Goal: Complete application form: Complete application form

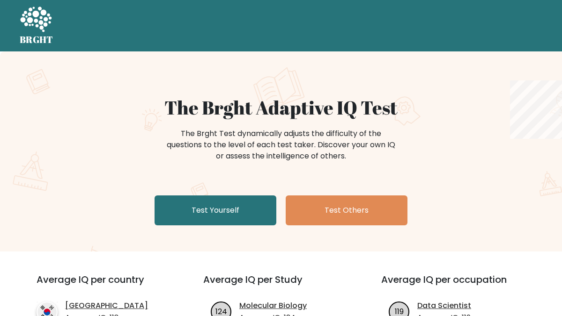
click at [235, 222] on link "Test Yourself" at bounding box center [215, 211] width 122 height 30
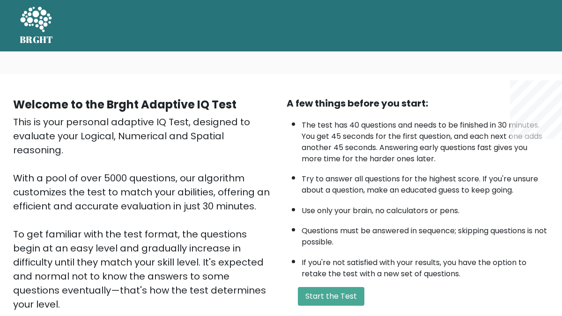
scroll to position [112, 0]
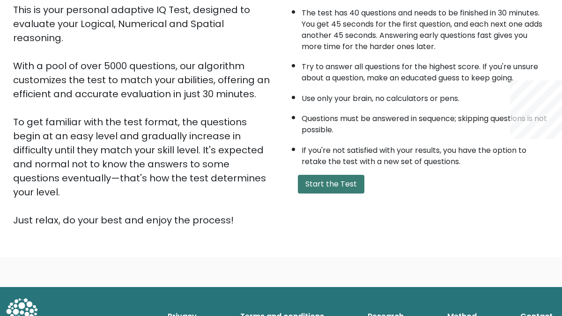
click at [319, 176] on button "Start the Test" at bounding box center [331, 184] width 66 height 19
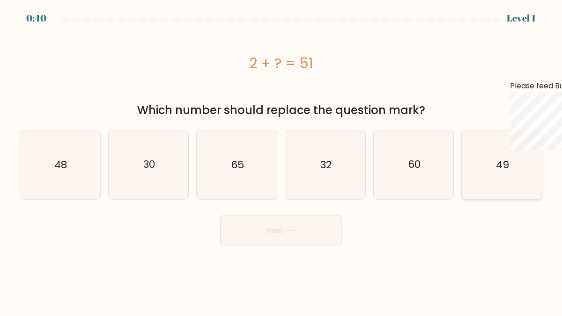
click at [494, 184] on icon "49" at bounding box center [501, 165] width 69 height 69
click at [281, 161] on input "f. 49" at bounding box center [281, 159] width 0 height 2
radio input "true"
click at [280, 235] on button "Next" at bounding box center [281, 231] width 122 height 30
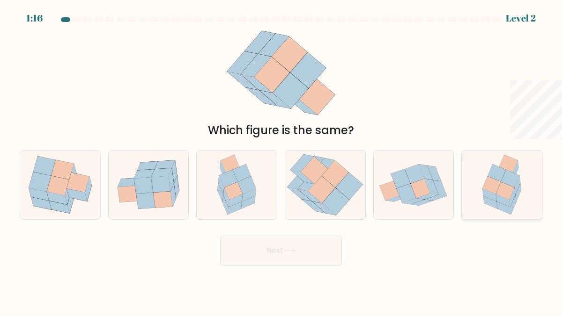
click at [485, 198] on icon at bounding box center [490, 203] width 14 height 13
click at [281, 161] on input "f." at bounding box center [281, 159] width 0 height 2
radio input "true"
click at [298, 243] on button "Next" at bounding box center [281, 251] width 122 height 30
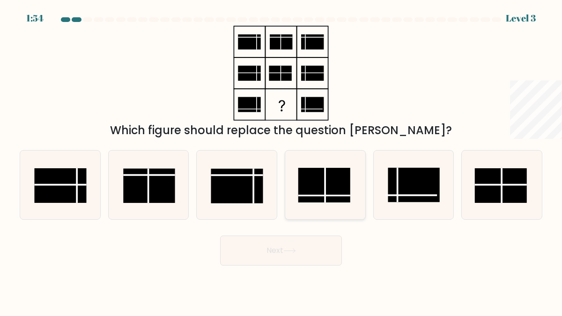
click at [338, 188] on rect at bounding box center [324, 185] width 52 height 35
click at [281, 161] on input "d." at bounding box center [281, 159] width 0 height 2
radio input "true"
click at [294, 246] on button "Next" at bounding box center [281, 251] width 122 height 30
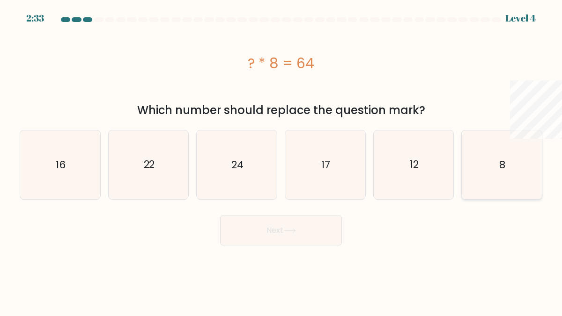
click at [473, 191] on icon "8" at bounding box center [501, 165] width 69 height 69
click at [281, 161] on input "f. 8" at bounding box center [281, 159] width 0 height 2
radio input "true"
click at [280, 237] on button "Next" at bounding box center [281, 231] width 122 height 30
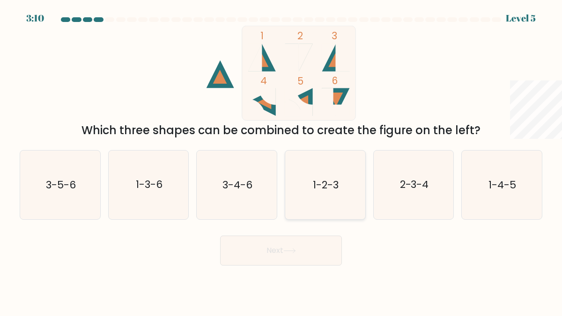
click at [310, 175] on icon "1-2-3" at bounding box center [325, 185] width 69 height 69
click at [281, 161] on input "d. 1-2-3" at bounding box center [281, 159] width 0 height 2
radio input "true"
click at [290, 249] on icon at bounding box center [289, 251] width 13 height 5
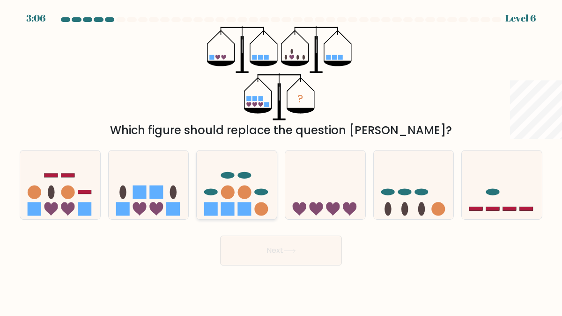
click at [232, 183] on icon at bounding box center [237, 185] width 80 height 66
click at [281, 161] on input "c." at bounding box center [281, 159] width 0 height 2
radio input "true"
click at [256, 249] on button "Next" at bounding box center [281, 251] width 122 height 30
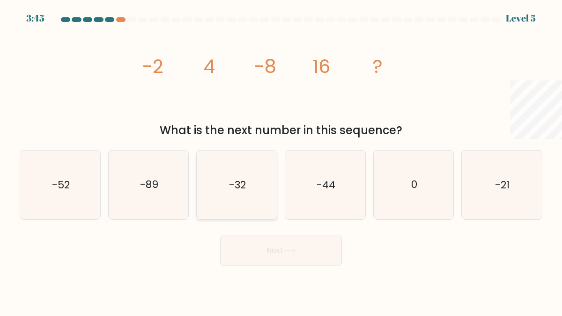
click at [252, 185] on icon "-32" at bounding box center [236, 185] width 69 height 69
click at [281, 161] on input "c. -32" at bounding box center [281, 159] width 0 height 2
radio input "true"
click at [269, 251] on button "Next" at bounding box center [281, 251] width 122 height 30
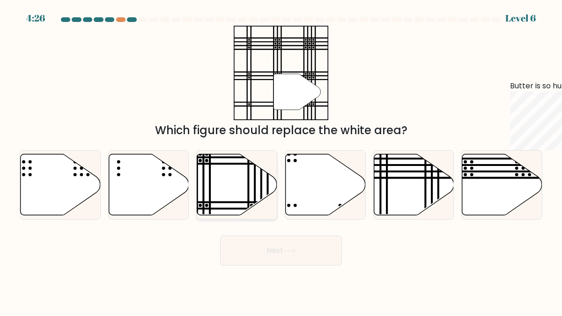
click at [256, 176] on icon at bounding box center [237, 184] width 80 height 61
click at [281, 161] on input "c." at bounding box center [281, 159] width 0 height 2
radio input "true"
click at [279, 249] on button "Next" at bounding box center [281, 251] width 122 height 30
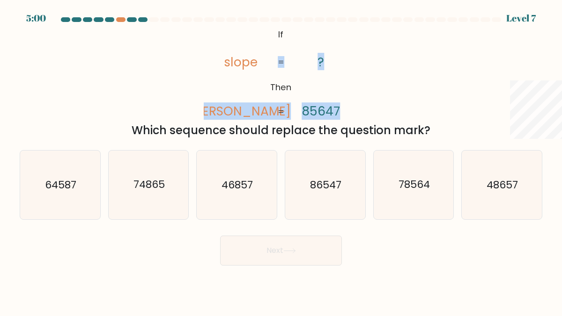
drag, startPoint x: 221, startPoint y: 110, endPoint x: 270, endPoint y: 110, distance: 48.7
click at [270, 110] on icon "@import url('https://fonts.googleapis.com/css?family=Abril+Fatface:400,100,100i…" at bounding box center [281, 73] width 154 height 95
click at [271, 115] on icon "@import url('https://fonts.googleapis.com/css?family=Abril+Fatface:400,100,100i…" at bounding box center [281, 73] width 154 height 95
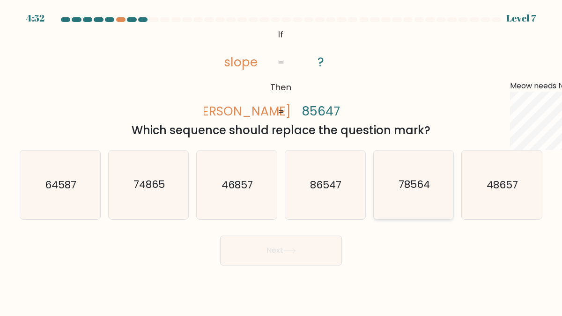
click at [444, 198] on icon "78564" at bounding box center [413, 185] width 69 height 69
click at [281, 161] on input "e. 78564" at bounding box center [281, 159] width 0 height 2
radio input "true"
click at [318, 246] on button "Next" at bounding box center [281, 251] width 122 height 30
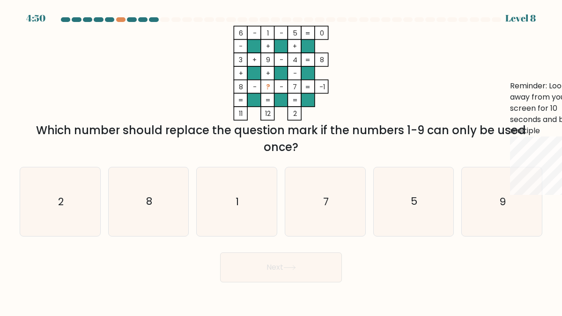
click at [287, 249] on div "Next" at bounding box center [281, 265] width 534 height 35
click at [119, 19] on div at bounding box center [120, 19] width 9 height 5
click at [121, 21] on div at bounding box center [120, 19] width 9 height 5
click at [119, 21] on div at bounding box center [120, 19] width 9 height 5
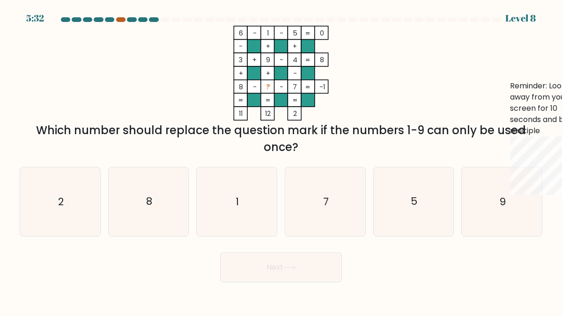
click at [119, 21] on div at bounding box center [120, 19] width 9 height 5
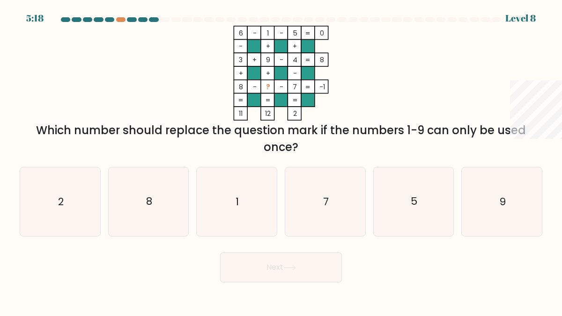
drag, startPoint x: 293, startPoint y: 115, endPoint x: 305, endPoint y: 115, distance: 11.7
click at [305, 115] on icon "6 - 1 - 5 0 - + + 3 + 9 - 4 8 + + - 8 - ? - 7 = -1 = = = = 11 12 2 =" at bounding box center [280, 73] width 281 height 95
click at [325, 103] on icon "6 - 1 - 5 0 - + + 3 + 9 - 4 8 + + - 8 - ? - 7 = -1 = = = = 11 12 2 =" at bounding box center [280, 73] width 281 height 95
click at [69, 198] on icon "2" at bounding box center [60, 202] width 69 height 69
click at [281, 161] on input "a. 2" at bounding box center [281, 159] width 0 height 2
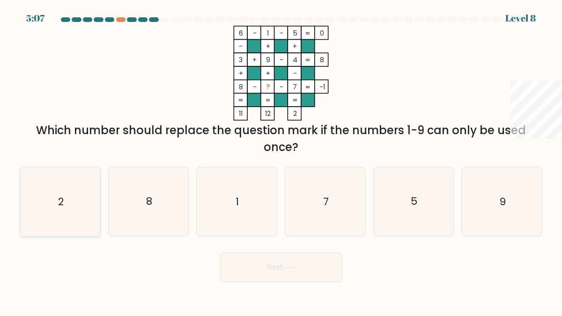
radio input "true"
click at [255, 268] on button "Next" at bounding box center [281, 268] width 122 height 30
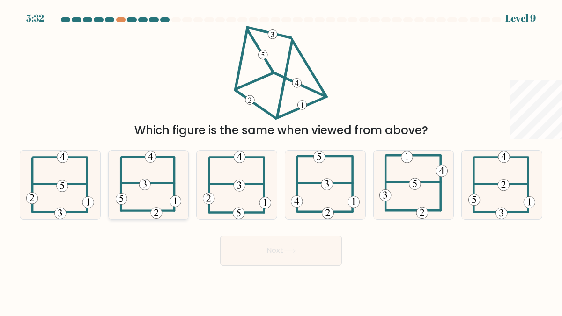
click at [145, 202] on icon at bounding box center [149, 185] width 66 height 69
click at [281, 161] on input "b." at bounding box center [281, 159] width 0 height 2
radio input "true"
click at [276, 260] on button "Next" at bounding box center [281, 251] width 122 height 30
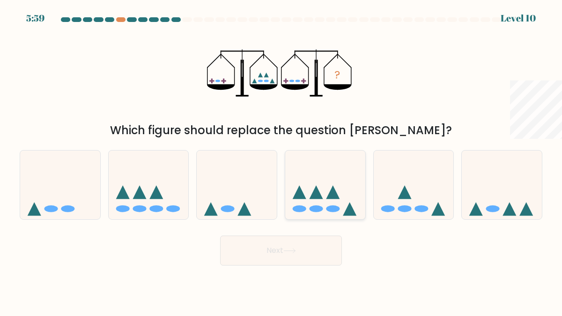
click at [314, 210] on ellipse at bounding box center [316, 208] width 14 height 7
click at [281, 161] on input "d." at bounding box center [281, 159] width 0 height 2
radio input "true"
click at [292, 259] on button "Next" at bounding box center [281, 251] width 122 height 30
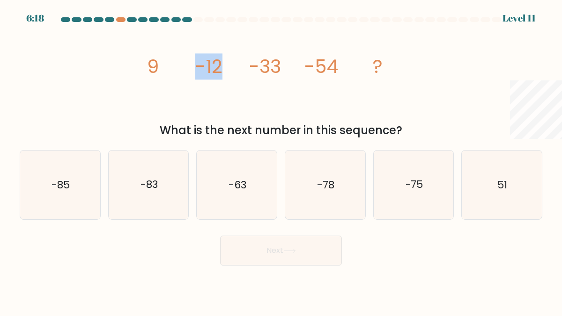
drag, startPoint x: 223, startPoint y: 63, endPoint x: 192, endPoint y: 63, distance: 30.9
click at [192, 63] on icon "image/svg+xml 9 -12 -33 -54 ?" at bounding box center [280, 73] width 281 height 95
drag, startPoint x: 270, startPoint y: 68, endPoint x: 308, endPoint y: 68, distance: 38.4
click at [308, 68] on g "9 -12 -33 -54 ?" at bounding box center [264, 66] width 235 height 26
click at [342, 71] on icon "image/svg+xml 9 -12 -33 -54 ?" at bounding box center [280, 73] width 281 height 95
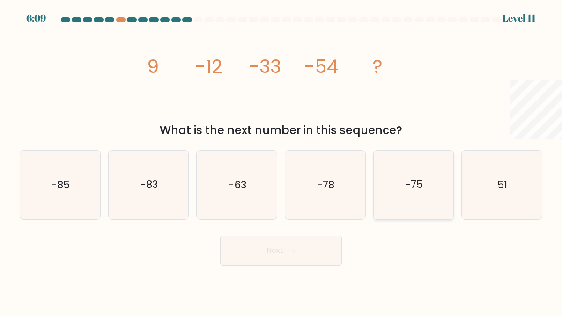
click at [420, 205] on icon "-75" at bounding box center [413, 185] width 69 height 69
click at [281, 161] on input "e. -75" at bounding box center [281, 159] width 0 height 2
radio input "true"
click at [307, 254] on button "Next" at bounding box center [281, 251] width 122 height 30
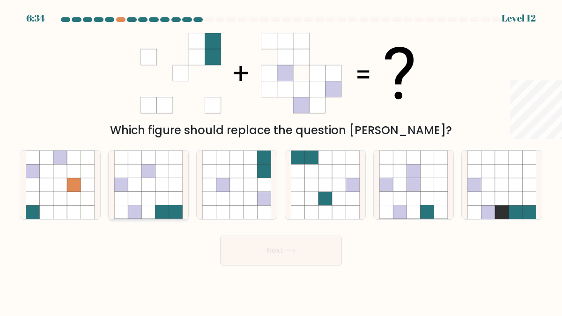
click at [183, 183] on div at bounding box center [148, 185] width 81 height 70
click at [281, 161] on input "b." at bounding box center [281, 159] width 0 height 2
radio input "true"
click at [263, 248] on button "Next" at bounding box center [281, 251] width 122 height 30
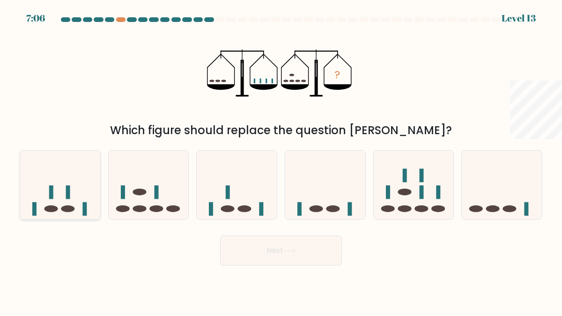
click at [74, 212] on icon at bounding box center [60, 185] width 80 height 66
click at [281, 161] on input "a." at bounding box center [281, 159] width 0 height 2
radio input "true"
click at [298, 258] on button "Next" at bounding box center [281, 251] width 122 height 30
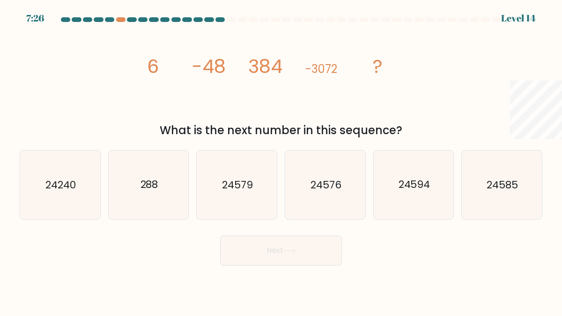
click at [367, 198] on div "d. 24576" at bounding box center [325, 185] width 88 height 70
click at [351, 204] on icon "24576" at bounding box center [325, 185] width 69 height 69
click at [281, 161] on input "d. 24576" at bounding box center [281, 159] width 0 height 2
radio input "true"
click at [302, 252] on button "Next" at bounding box center [281, 251] width 122 height 30
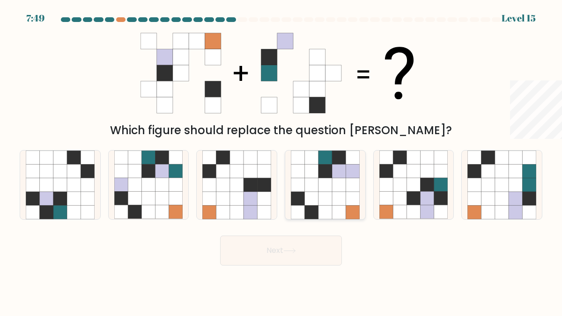
click at [349, 197] on icon at bounding box center [352, 199] width 14 height 14
click at [281, 161] on input "d." at bounding box center [281, 159] width 0 height 2
radio input "true"
click at [290, 244] on button "Next" at bounding box center [281, 251] width 122 height 30
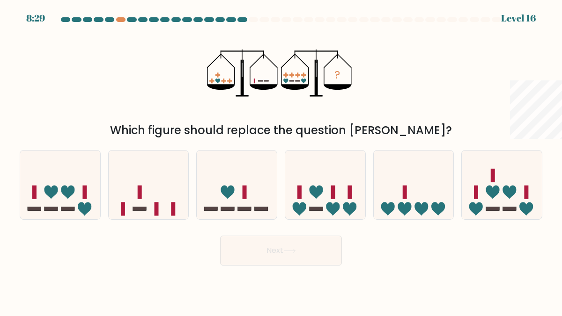
click at [497, 20] on div at bounding box center [495, 19] width 9 height 5
click at [246, 198] on rect at bounding box center [244, 193] width 4 height 14
click at [281, 161] on input "c." at bounding box center [281, 159] width 0 height 2
radio input "true"
click at [259, 248] on button "Next" at bounding box center [281, 251] width 122 height 30
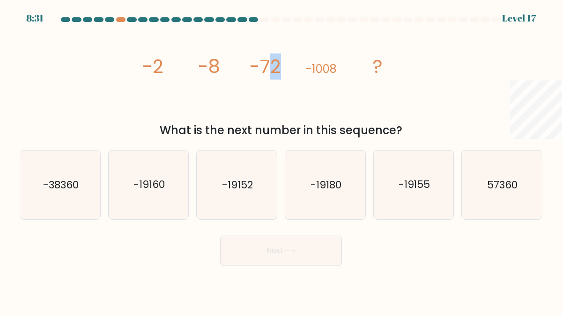
drag, startPoint x: 283, startPoint y: 60, endPoint x: 273, endPoint y: 61, distance: 10.3
click at [273, 61] on icon "image/svg+xml -2 -8 -72 -1008 ?" at bounding box center [280, 73] width 281 height 95
click at [287, 102] on icon "image/svg+xml -2 -8 -72 -1008 ?" at bounding box center [280, 73] width 281 height 95
click at [151, 185] on text "-19160" at bounding box center [148, 185] width 31 height 15
click at [281, 161] on input "b. -19160" at bounding box center [281, 159] width 0 height 2
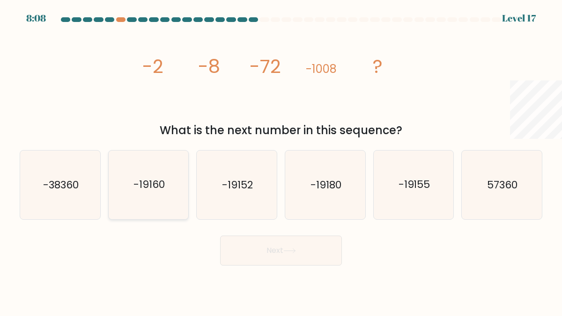
radio input "true"
click at [277, 257] on button "Next" at bounding box center [281, 251] width 122 height 30
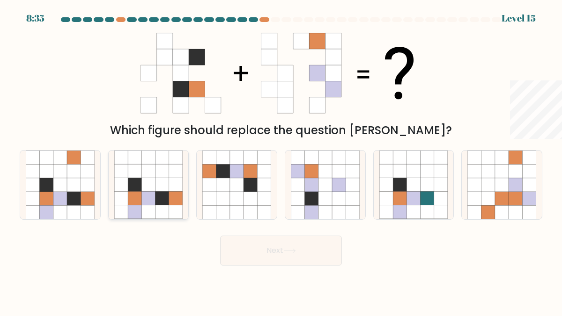
click at [183, 169] on div at bounding box center [148, 185] width 81 height 70
click at [281, 161] on input "b." at bounding box center [281, 159] width 0 height 2
radio input "true"
click at [255, 251] on button "Next" at bounding box center [281, 251] width 122 height 30
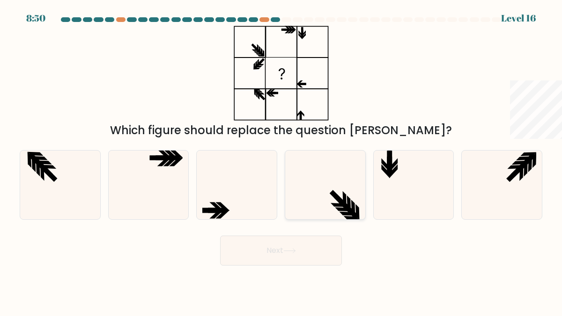
click at [349, 204] on icon at bounding box center [348, 204] width 4 height 16
click at [281, 161] on input "d." at bounding box center [281, 159] width 0 height 2
radio input "true"
click at [313, 267] on body "8:49 Level 16" at bounding box center [281, 158] width 562 height 316
click at [320, 254] on button "Next" at bounding box center [281, 251] width 122 height 30
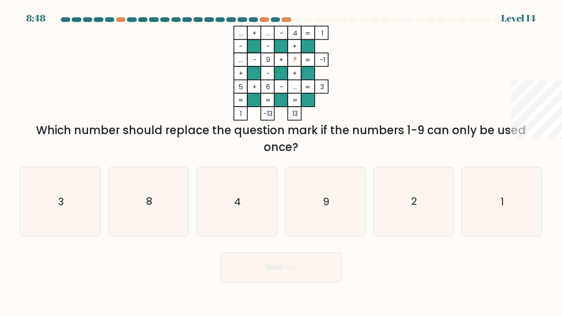
click at [321, 248] on div "Next" at bounding box center [281, 265] width 534 height 35
drag, startPoint x: 293, startPoint y: 87, endPoint x: 303, endPoint y: 84, distance: 9.8
click at [303, 84] on icon "... + ... - 4 1 - - + ... - 9 + ? -1 + - + 5 + 6 - ... = 3 = = = = 1 -13 13 =" at bounding box center [280, 73] width 281 height 95
click at [491, 201] on icon "1" at bounding box center [501, 202] width 69 height 69
click at [281, 161] on input "f. 1" at bounding box center [281, 159] width 0 height 2
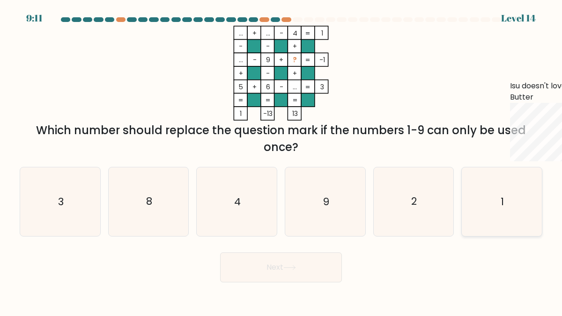
radio input "true"
click at [317, 269] on button "Next" at bounding box center [281, 268] width 122 height 30
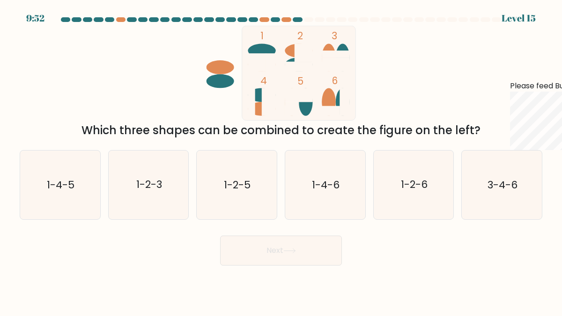
drag, startPoint x: 262, startPoint y: 49, endPoint x: 297, endPoint y: 72, distance: 42.6
click at [288, 62] on icon "1 2 3 4 5 6" at bounding box center [281, 73] width 252 height 95
click at [325, 199] on icon "1-4-6" at bounding box center [325, 185] width 69 height 69
click at [281, 161] on input "d. 1-4-6" at bounding box center [281, 159] width 0 height 2
radio input "true"
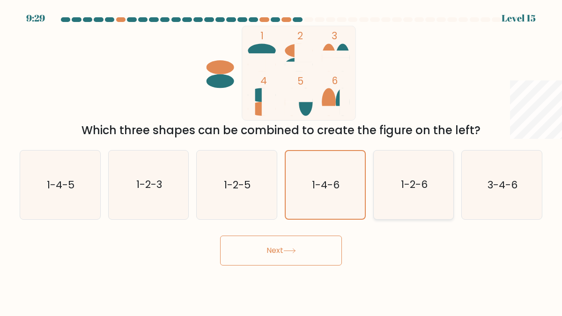
click at [405, 185] on text "1-2-6" at bounding box center [414, 185] width 27 height 15
click at [281, 161] on input "e. 1-2-6" at bounding box center [281, 159] width 0 height 2
radio input "true"
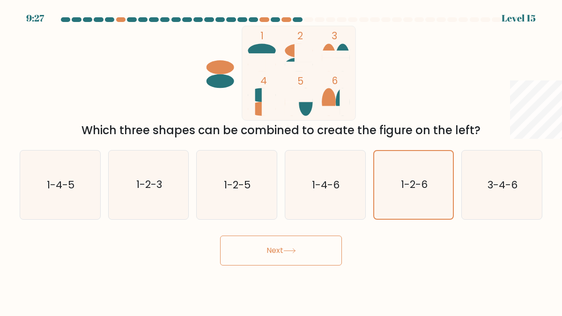
click at [284, 257] on button "Next" at bounding box center [281, 251] width 122 height 30
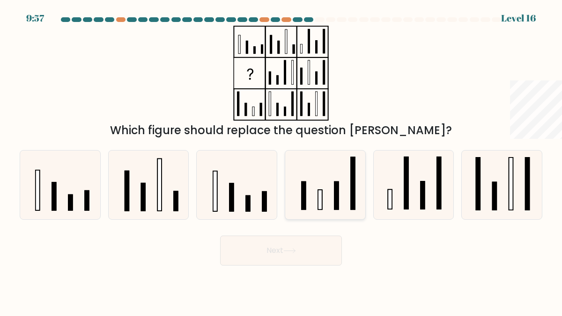
click at [322, 209] on rect at bounding box center [320, 200] width 4 height 20
click at [281, 161] on input "d." at bounding box center [281, 159] width 0 height 2
radio input "true"
click at [290, 248] on button "Next" at bounding box center [281, 251] width 122 height 30
click at [311, 249] on button "Next" at bounding box center [281, 251] width 122 height 30
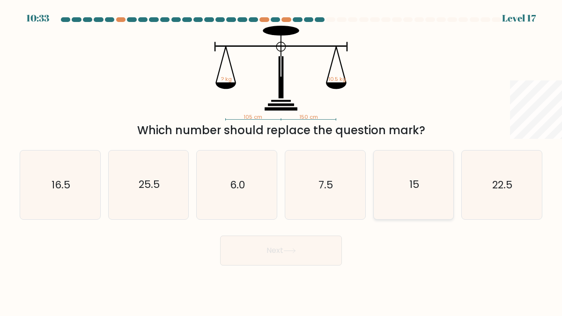
click at [416, 191] on text "15" at bounding box center [414, 185] width 10 height 15
click at [281, 161] on input "e. 15" at bounding box center [281, 159] width 0 height 2
radio input "true"
click at [309, 248] on button "Next" at bounding box center [281, 251] width 122 height 30
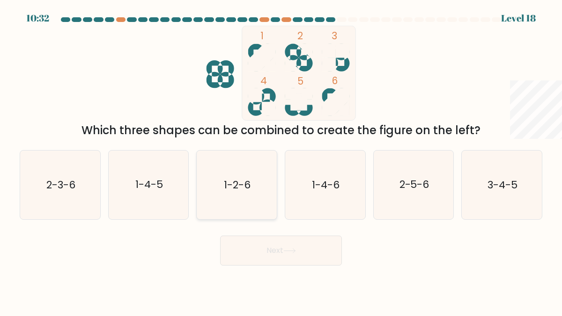
click at [249, 197] on icon "1-2-6" at bounding box center [236, 185] width 69 height 69
click at [281, 161] on input "c. 1-2-6" at bounding box center [281, 159] width 0 height 2
radio input "true"
click at [294, 255] on button "Next" at bounding box center [281, 251] width 122 height 30
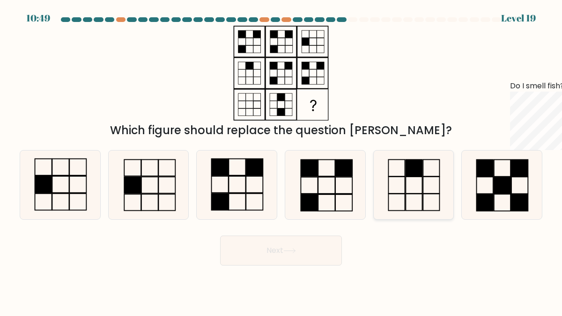
click at [422, 196] on rect at bounding box center [413, 202] width 16 height 17
click at [281, 161] on input "e." at bounding box center [281, 159] width 0 height 2
radio input "true"
click at [517, 206] on rect at bounding box center [519, 202] width 16 height 17
click at [281, 161] on input "f." at bounding box center [281, 159] width 0 height 2
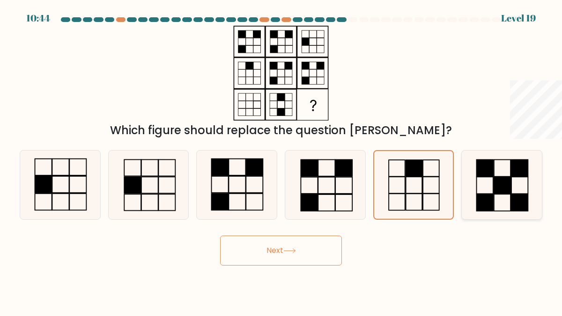
radio input "true"
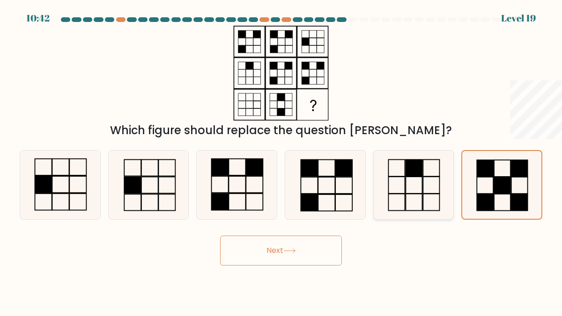
click at [411, 190] on icon at bounding box center [413, 185] width 69 height 69
click at [281, 161] on input "e." at bounding box center [281, 159] width 0 height 2
radio input "true"
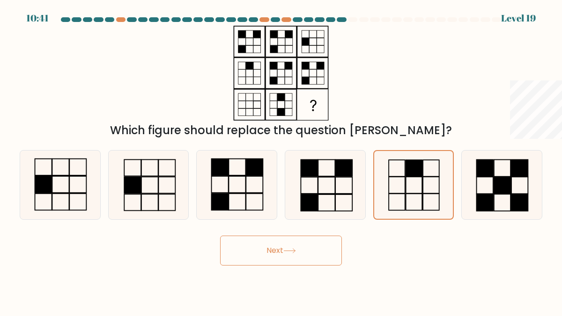
click at [304, 250] on button "Next" at bounding box center [281, 251] width 122 height 30
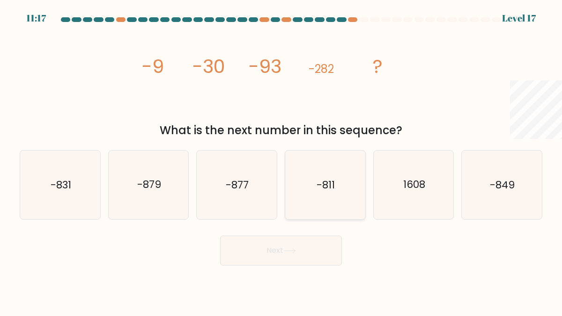
click at [323, 201] on icon "-811" at bounding box center [325, 185] width 69 height 69
click at [281, 161] on input "d. -811" at bounding box center [281, 159] width 0 height 2
radio input "true"
click at [302, 237] on button "Next" at bounding box center [281, 251] width 122 height 30
click at [303, 252] on button "Next" at bounding box center [281, 251] width 122 height 30
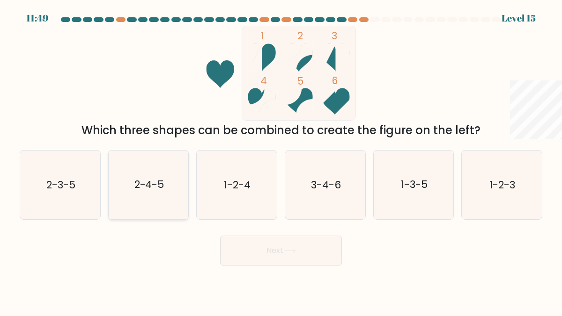
click at [132, 165] on icon "2-4-5" at bounding box center [148, 185] width 69 height 69
click at [281, 161] on input "b. 2-4-5" at bounding box center [281, 159] width 0 height 2
radio input "true"
click at [320, 166] on icon "3-4-6" at bounding box center [325, 185] width 69 height 69
click at [281, 161] on input "d. 3-4-6" at bounding box center [281, 159] width 0 height 2
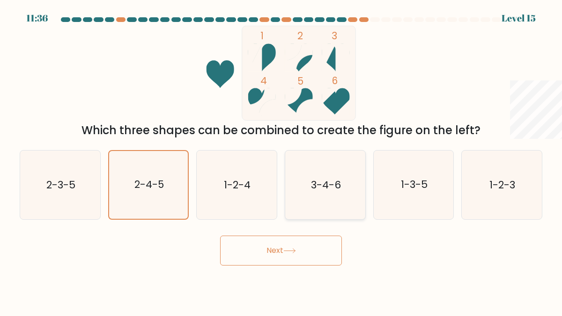
radio input "true"
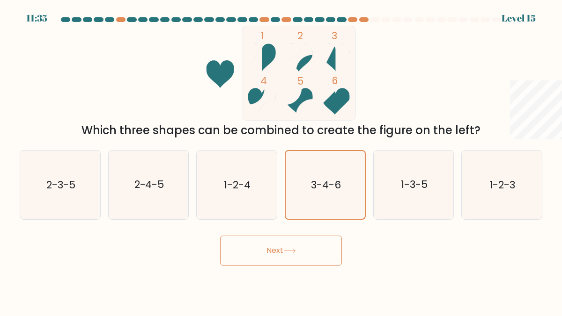
click at [283, 260] on button "Next" at bounding box center [281, 251] width 122 height 30
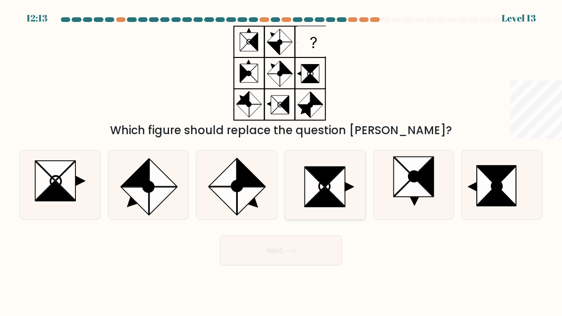
click at [304, 193] on icon at bounding box center [314, 187] width 20 height 39
click at [281, 161] on input "d." at bounding box center [281, 159] width 0 height 2
radio input "true"
click at [73, 185] on icon at bounding box center [66, 180] width 20 height 39
click at [281, 161] on input "a." at bounding box center [281, 159] width 0 height 2
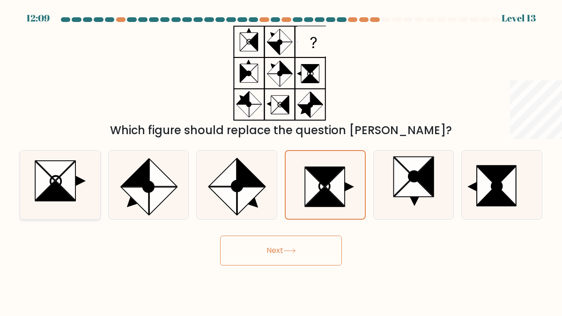
radio input "true"
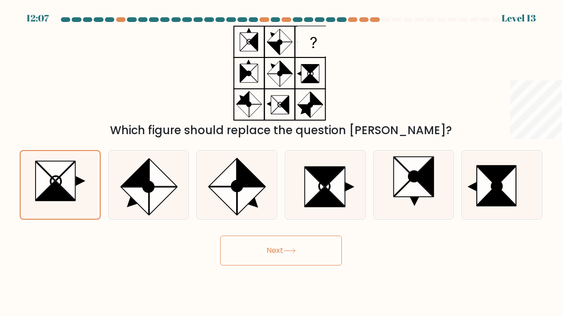
click at [283, 256] on button "Next" at bounding box center [281, 251] width 122 height 30
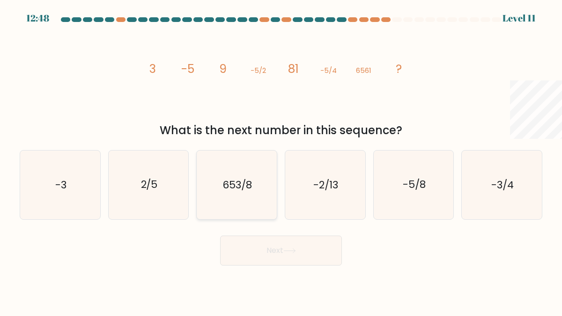
click at [242, 194] on icon "653/8" at bounding box center [236, 185] width 69 height 69
click at [281, 161] on input "c. 653/8" at bounding box center [281, 159] width 0 height 2
radio input "true"
click at [172, 192] on icon "2/5" at bounding box center [148, 185] width 69 height 69
click at [281, 161] on input "b. 2/5" at bounding box center [281, 159] width 0 height 2
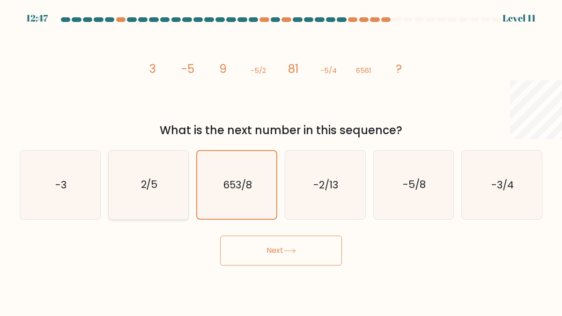
radio input "true"
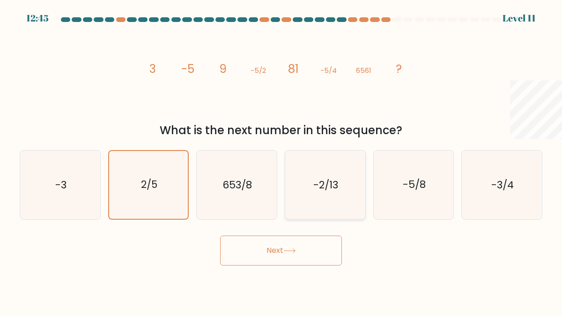
click at [337, 175] on icon "-2/13" at bounding box center [325, 185] width 69 height 69
click at [281, 161] on input "d. -2/13" at bounding box center [281, 159] width 0 height 2
radio input "true"
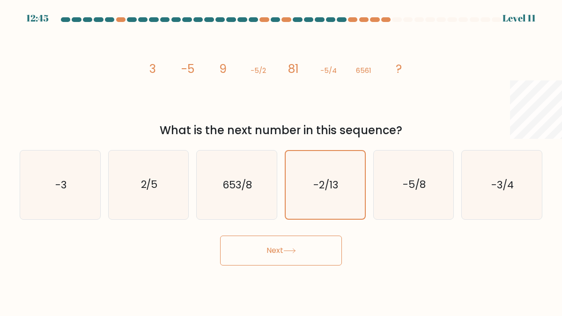
click at [314, 256] on button "Next" at bounding box center [281, 251] width 122 height 30
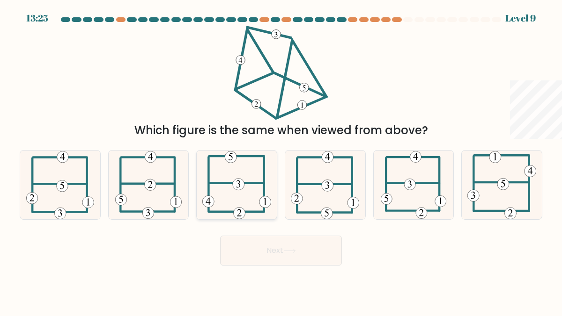
click at [250, 161] on icon at bounding box center [236, 185] width 69 height 69
click at [281, 161] on input "c." at bounding box center [281, 159] width 0 height 2
radio input "true"
click at [278, 250] on button "Next" at bounding box center [281, 251] width 122 height 30
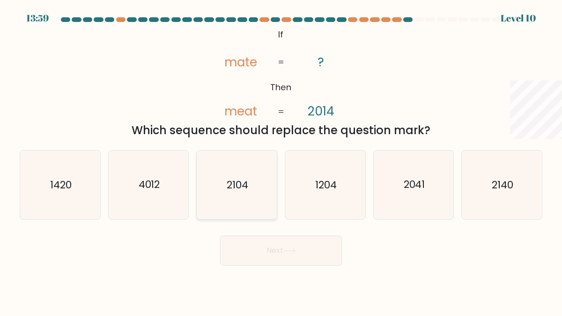
click at [242, 191] on text "2104" at bounding box center [238, 185] width 22 height 15
click at [281, 161] on input "c. 2104" at bounding box center [281, 159] width 0 height 2
radio input "true"
click at [254, 258] on button "Next" at bounding box center [281, 251] width 122 height 30
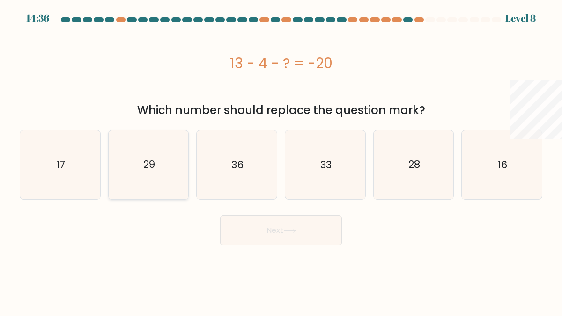
click at [168, 162] on icon "29" at bounding box center [148, 165] width 69 height 69
click at [281, 161] on input "b. 29" at bounding box center [281, 159] width 0 height 2
radio input "true"
click at [265, 240] on button "Next" at bounding box center [281, 231] width 122 height 30
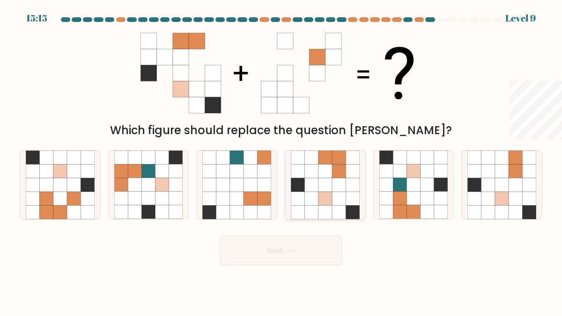
click at [336, 193] on icon at bounding box center [339, 199] width 14 height 14
click at [281, 161] on input "d." at bounding box center [281, 159] width 0 height 2
radio input "true"
click at [307, 258] on button "Next" at bounding box center [281, 251] width 122 height 30
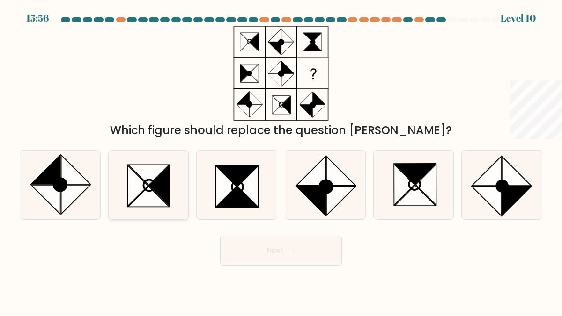
click at [177, 180] on icon at bounding box center [148, 185] width 69 height 69
click at [281, 161] on input "b." at bounding box center [281, 159] width 0 height 2
radio input "true"
click at [252, 192] on icon at bounding box center [248, 186] width 21 height 41
click at [281, 161] on input "c." at bounding box center [281, 159] width 0 height 2
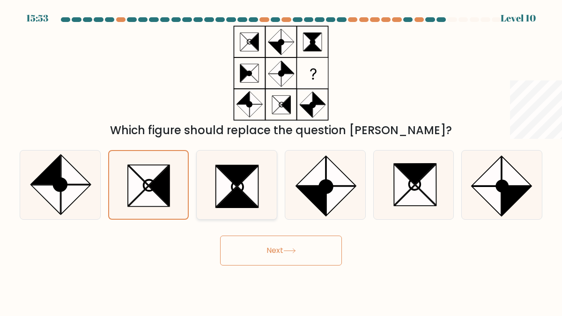
radio input "true"
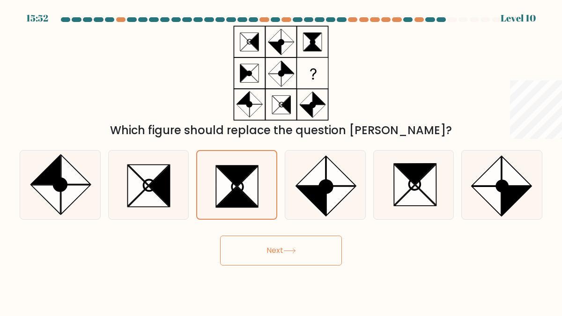
click at [266, 249] on button "Next" at bounding box center [281, 251] width 122 height 30
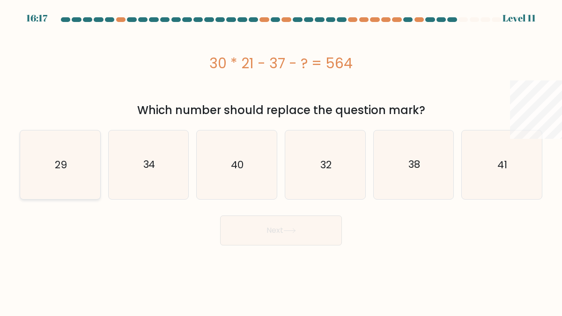
click at [81, 172] on icon "29" at bounding box center [60, 165] width 69 height 69
click at [281, 161] on input "a. 29" at bounding box center [281, 159] width 0 height 2
radio input "true"
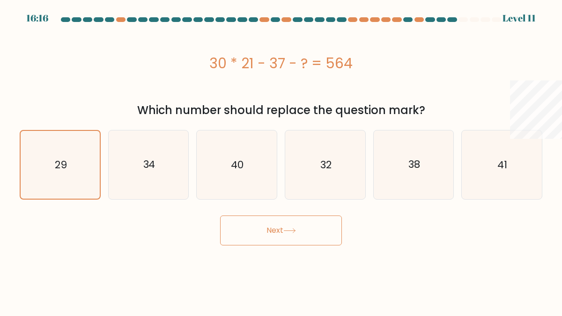
click at [322, 237] on button "Next" at bounding box center [281, 231] width 122 height 30
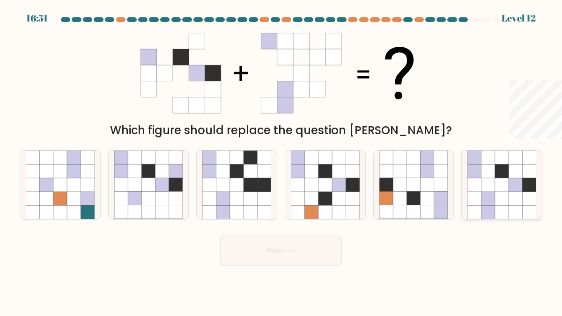
click at [520, 198] on icon at bounding box center [515, 199] width 14 height 14
click at [281, 161] on input "f." at bounding box center [281, 159] width 0 height 2
radio input "true"
click at [319, 248] on button "Next" at bounding box center [281, 251] width 122 height 30
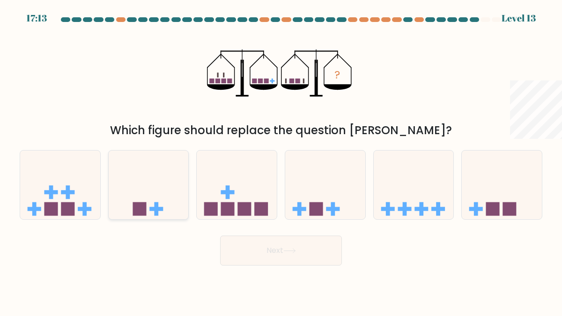
click at [157, 208] on rect at bounding box center [156, 209] width 14 height 4
click at [281, 161] on input "b." at bounding box center [281, 159] width 0 height 2
radio input "true"
click at [298, 241] on button "Next" at bounding box center [281, 251] width 122 height 30
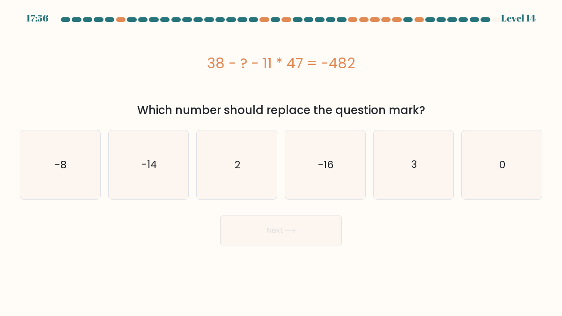
drag, startPoint x: 501, startPoint y: 41, endPoint x: 616, endPoint y: 184, distance: 183.8
click at [561, 184] on html "17:56 Level 14 a. 2" at bounding box center [281, 158] width 562 height 316
click at [449, 193] on div "3" at bounding box center [413, 165] width 81 height 70
click at [281, 161] on input "e. 3" at bounding box center [281, 159] width 0 height 2
radio input "true"
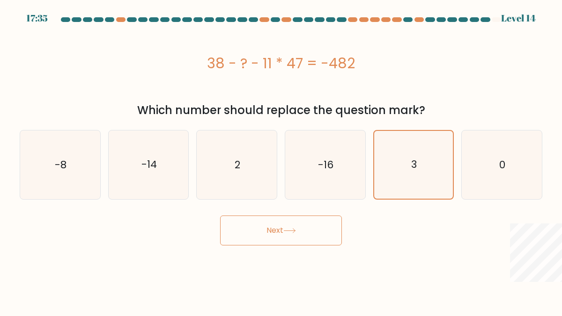
click at [275, 233] on button "Next" at bounding box center [281, 231] width 122 height 30
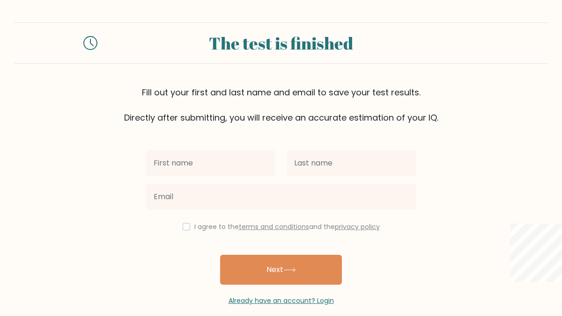
click at [254, 165] on input "text" at bounding box center [210, 163] width 129 height 26
type input "as"
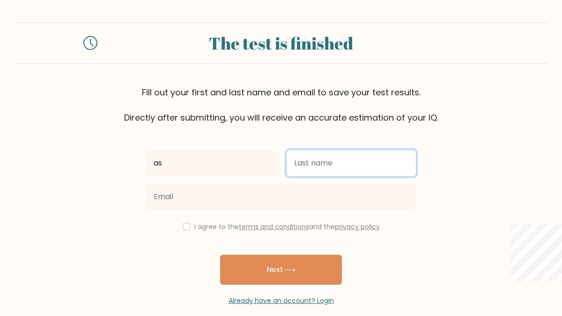
click at [354, 161] on input "text" at bounding box center [350, 163] width 129 height 26
type input "as"
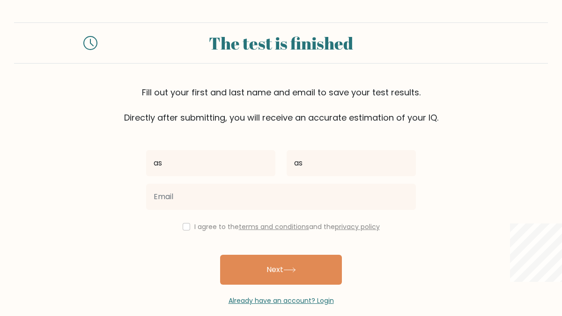
click at [331, 214] on div "as as I agree to the terms and conditions and the privacy policy Next Already h…" at bounding box center [280, 215] width 281 height 182
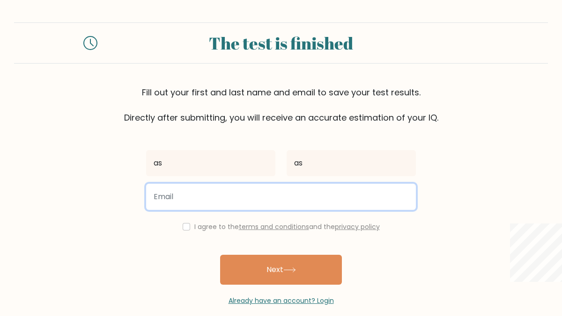
click at [339, 203] on input "email" at bounding box center [281, 197] width 270 height 26
type input "satsangi.anshika07@gmail.com"
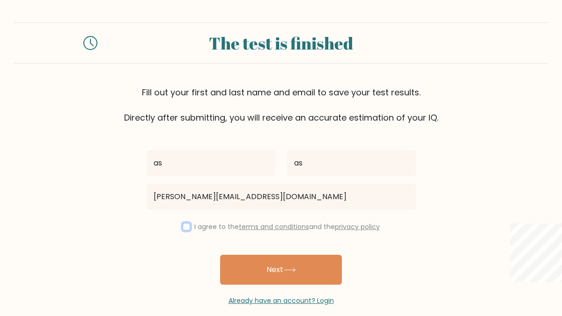
click at [185, 229] on input "checkbox" at bounding box center [186, 226] width 7 height 7
checkbox input "true"
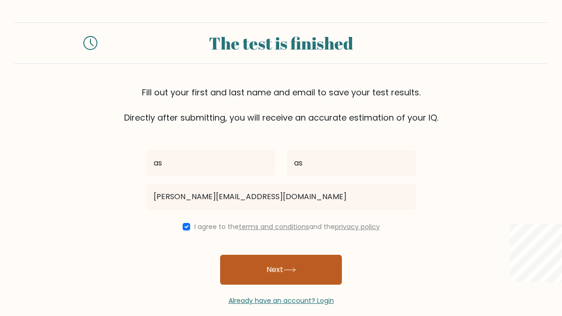
click at [245, 268] on button "Next" at bounding box center [281, 270] width 122 height 30
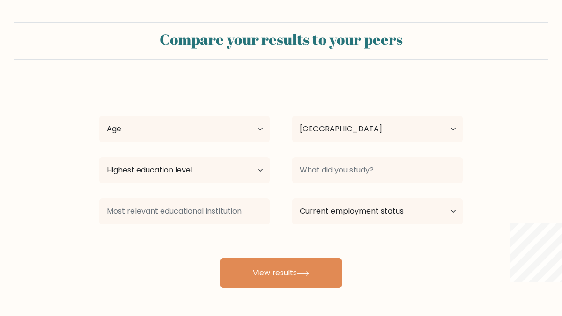
select select "IN"
click at [257, 166] on select "Highest education level No schooling Primary Lower Secondary Upper Secondary Oc…" at bounding box center [184, 170] width 170 height 26
select select "upper_secondary"
click at [99, 157] on select "Highest education level No schooling Primary Lower Secondary Upper Secondary Oc…" at bounding box center [184, 170] width 170 height 26
click at [254, 133] on select "Age Under [DEMOGRAPHIC_DATA] [DEMOGRAPHIC_DATA] [DEMOGRAPHIC_DATA] [DEMOGRAPHIC…" at bounding box center [184, 129] width 170 height 26
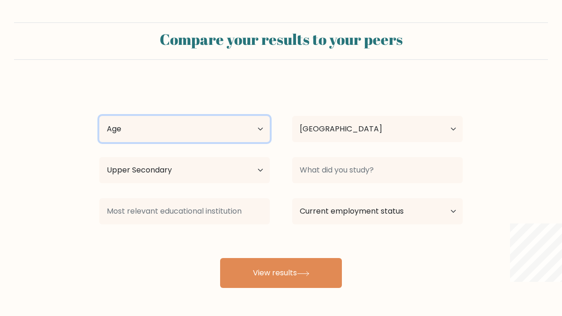
select select "18_24"
click at [99, 116] on select "Age Under [DEMOGRAPHIC_DATA] [DEMOGRAPHIC_DATA] [DEMOGRAPHIC_DATA] [DEMOGRAPHIC…" at bounding box center [184, 129] width 170 height 26
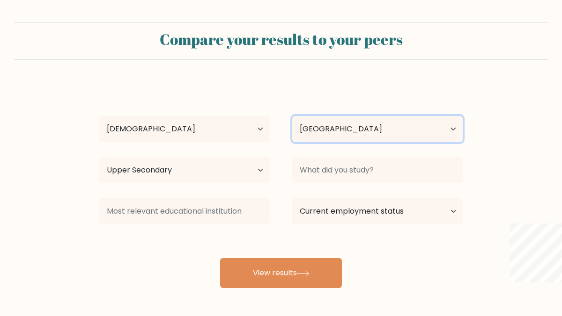
click at [310, 135] on select "Country Afghanistan Albania Algeria American Samoa Andorra Angola Anguilla Anta…" at bounding box center [377, 129] width 170 height 26
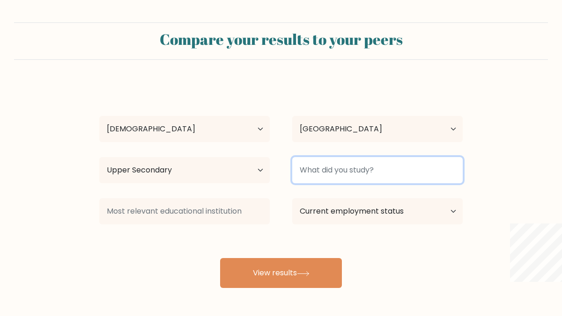
click at [334, 170] on input at bounding box center [377, 170] width 170 height 26
type input "PCM"
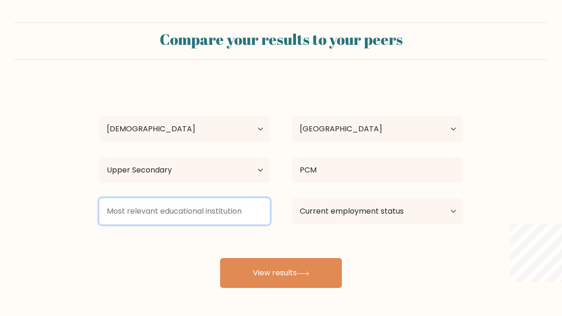
click at [227, 216] on input at bounding box center [184, 211] width 170 height 26
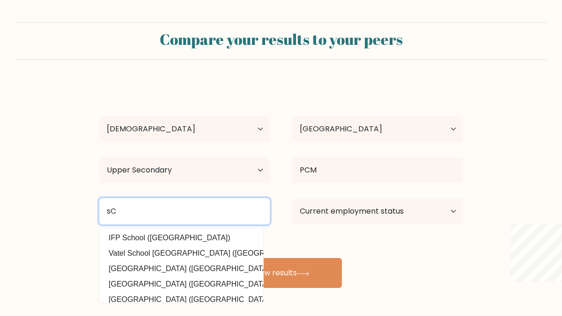
type input "s"
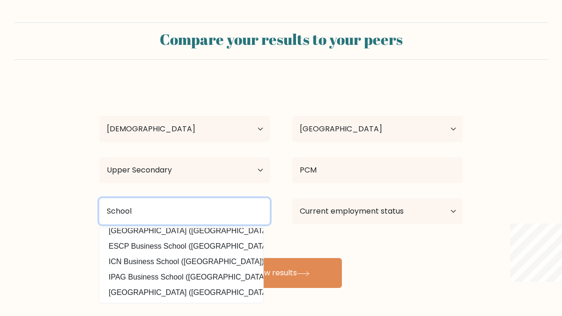
scroll to position [84, 0]
type input "School"
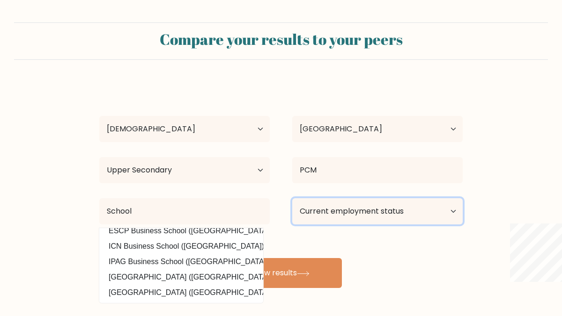
click at [333, 221] on select "Current employment status Employed Student Retired Other / prefer not to answer" at bounding box center [377, 211] width 170 height 26
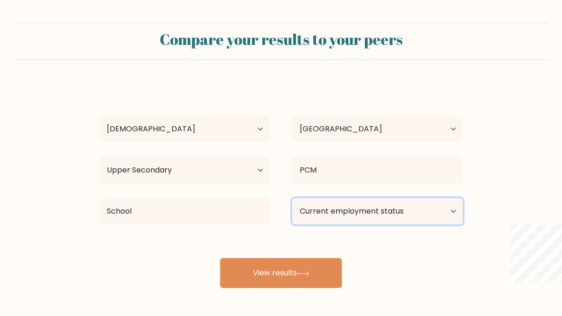
select select "student"
click at [292, 198] on select "Current employment status Employed Student Retired Other / prefer not to answer" at bounding box center [377, 211] width 170 height 26
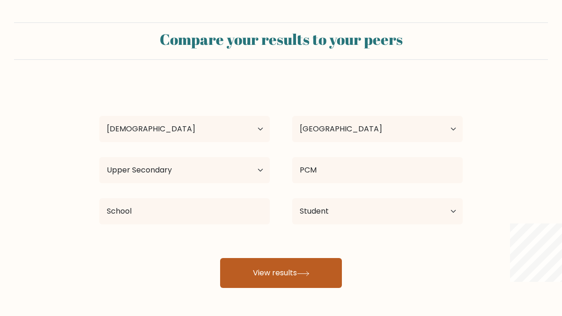
click at [313, 276] on button "View results" at bounding box center [281, 273] width 122 height 30
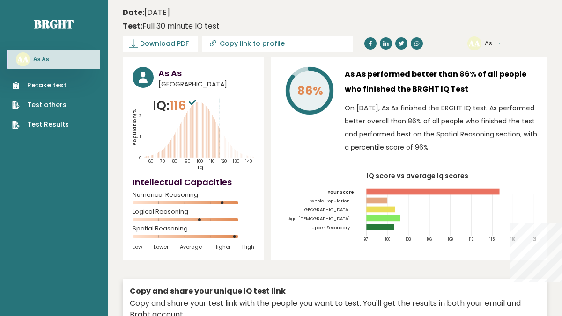
drag, startPoint x: 355, startPoint y: 82, endPoint x: 461, endPoint y: 89, distance: 106.0
click at [464, 89] on h3 "As As performed better than 86% of all people who finished the BRGHT IQ Test" at bounding box center [441, 82] width 192 height 30
click at [441, 139] on p "On [DATE], As As finished the BRGHT IQ test. As performed better overall than 8…" at bounding box center [441, 128] width 192 height 52
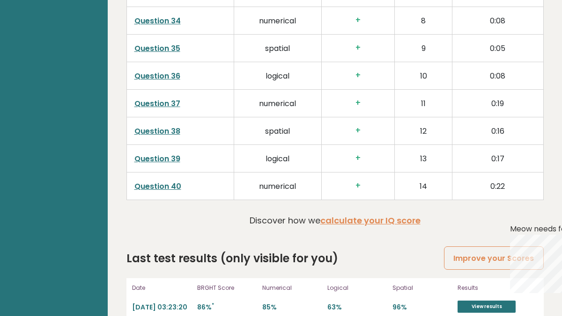
scroll to position [2379, 0]
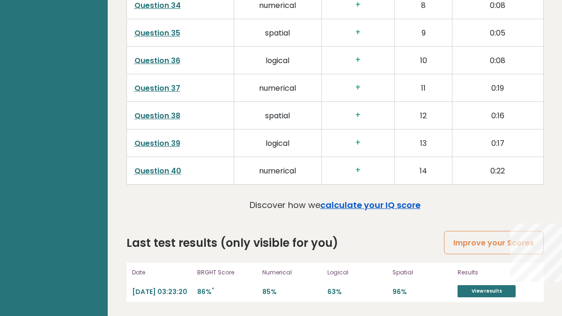
click at [349, 205] on link "calculate your IQ score" at bounding box center [370, 205] width 100 height 12
